Goal: Transaction & Acquisition: Purchase product/service

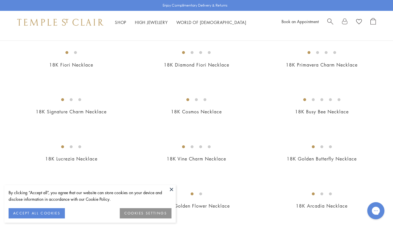
scroll to position [84, 0]
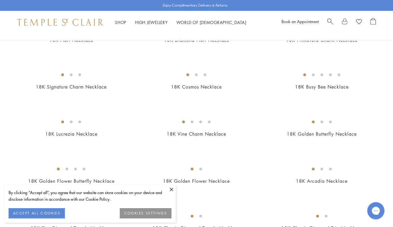
click at [171, 188] on button at bounding box center [171, 189] width 9 height 9
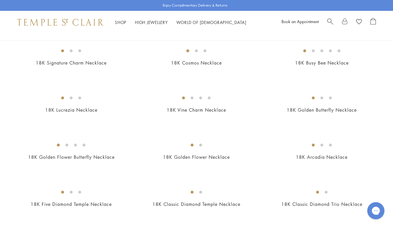
scroll to position [262, 0]
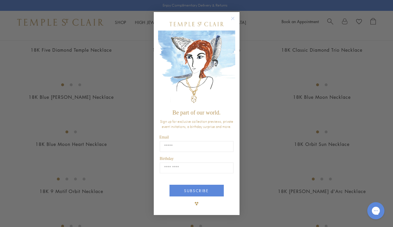
click at [232, 19] on circle "Close dialog" at bounding box center [232, 18] width 7 height 7
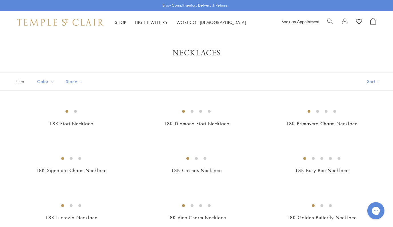
scroll to position [0, 0]
click at [372, 82] on button "Sort" at bounding box center [373, 81] width 39 height 17
click at [375, 121] on button "Price, low to high" at bounding box center [364, 122] width 58 height 14
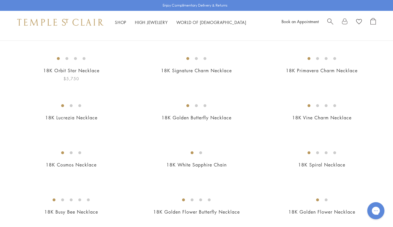
scroll to position [100, 0]
click at [0, 0] on img at bounding box center [0, 0] width 0 height 0
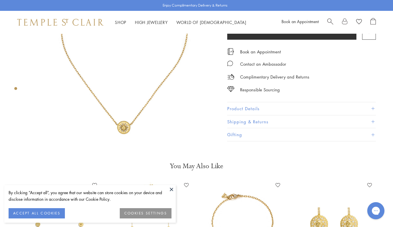
scroll to position [90, 0]
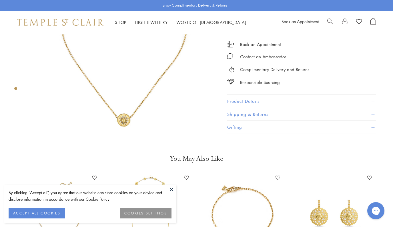
click at [125, 107] on img at bounding box center [124, 39] width 190 height 190
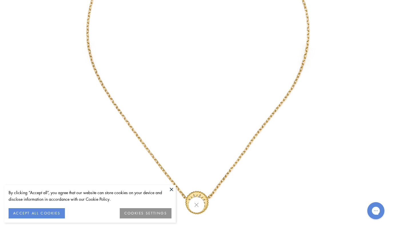
click at [198, 203] on button at bounding box center [197, 205] width 16 height 16
